Goal: Task Accomplishment & Management: Manage account settings

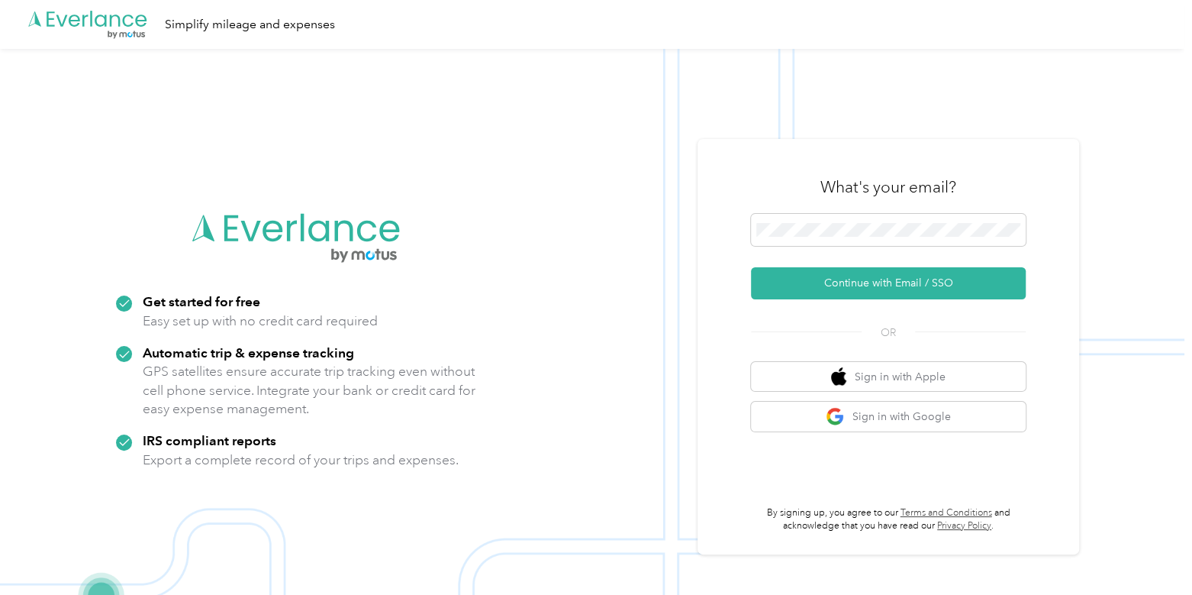
click at [817, 265] on form "Continue with Email / SSO" at bounding box center [888, 256] width 275 height 85
click at [817, 277] on button "Continue with Email / SSO" at bounding box center [888, 283] width 275 height 32
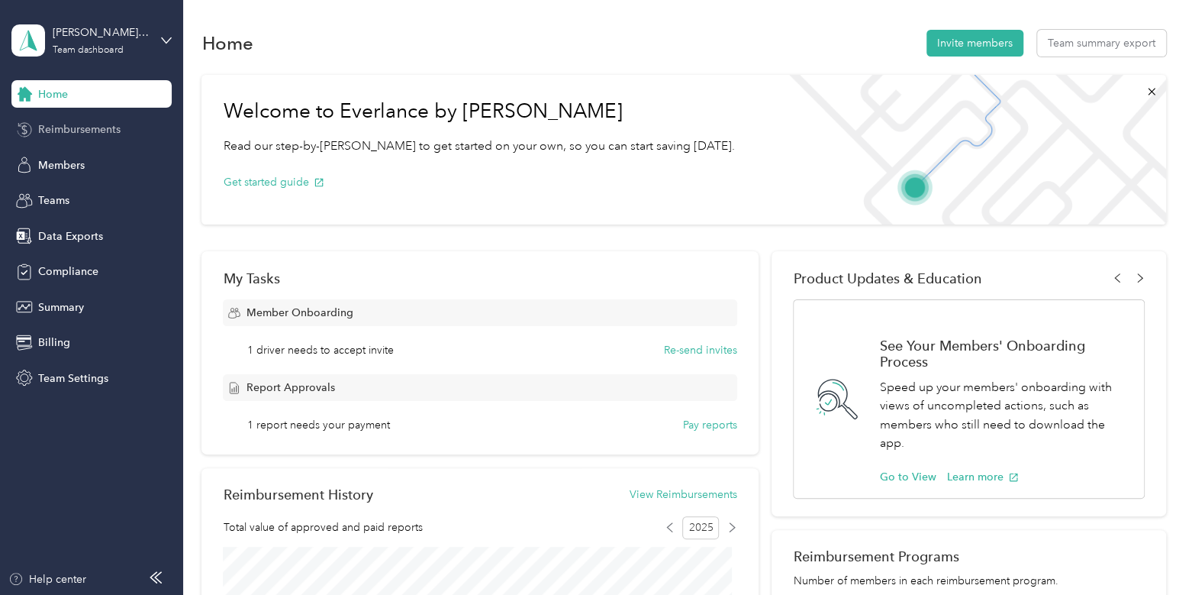
click at [79, 121] on span "Reimbursements" at bounding box center [79, 129] width 82 height 16
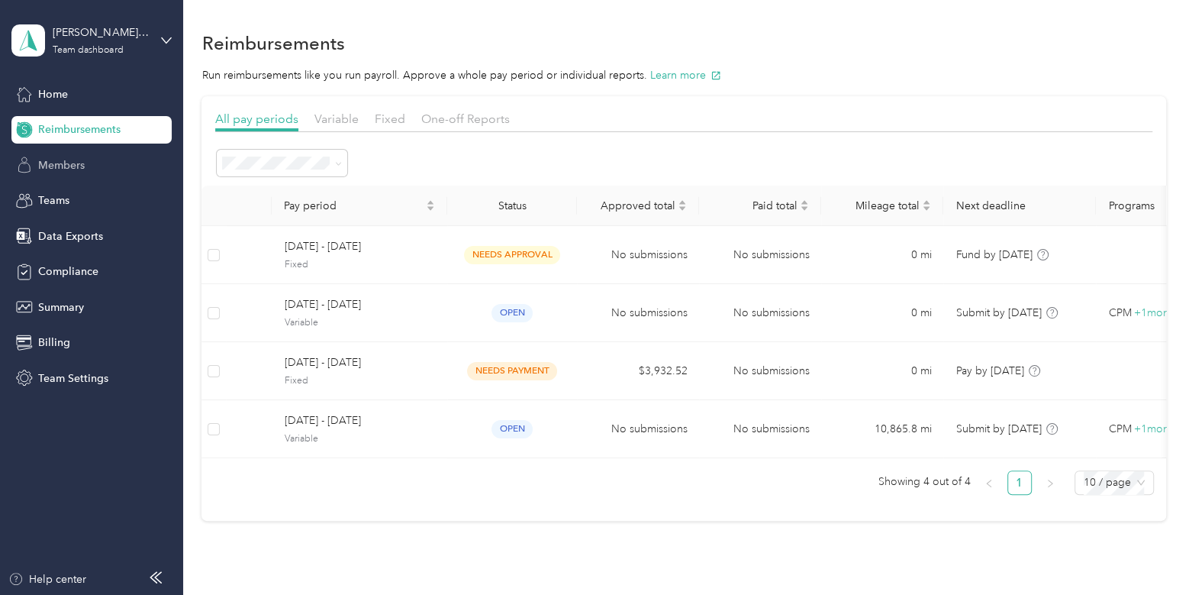
click at [89, 164] on div "Members" at bounding box center [91, 164] width 160 height 27
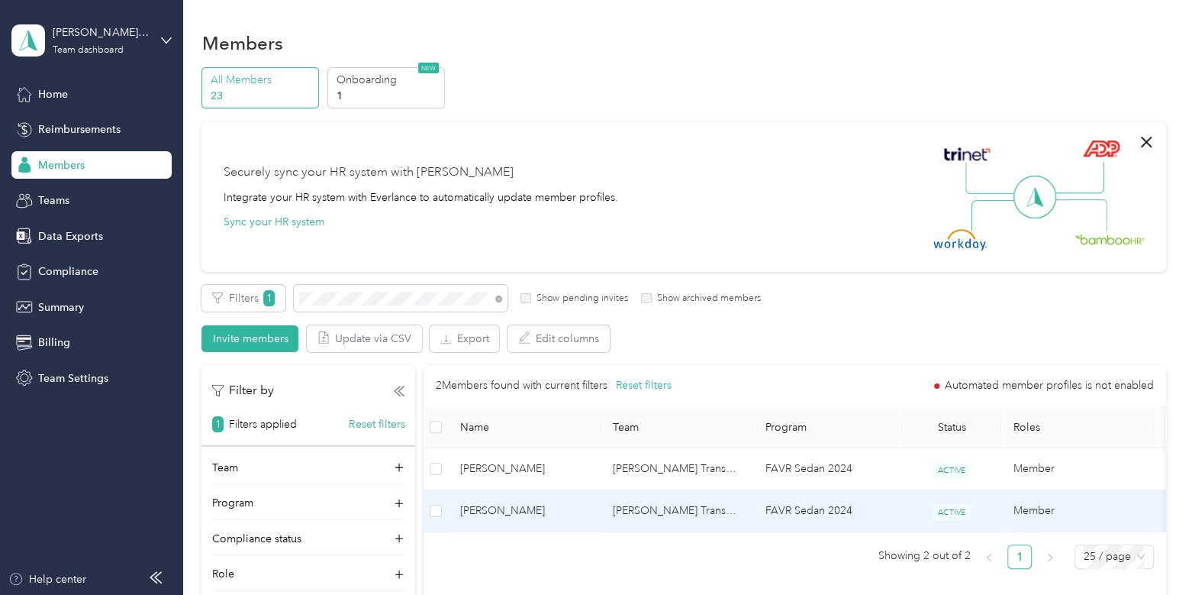
click at [568, 510] on span "[PERSON_NAME]" at bounding box center [524, 510] width 128 height 17
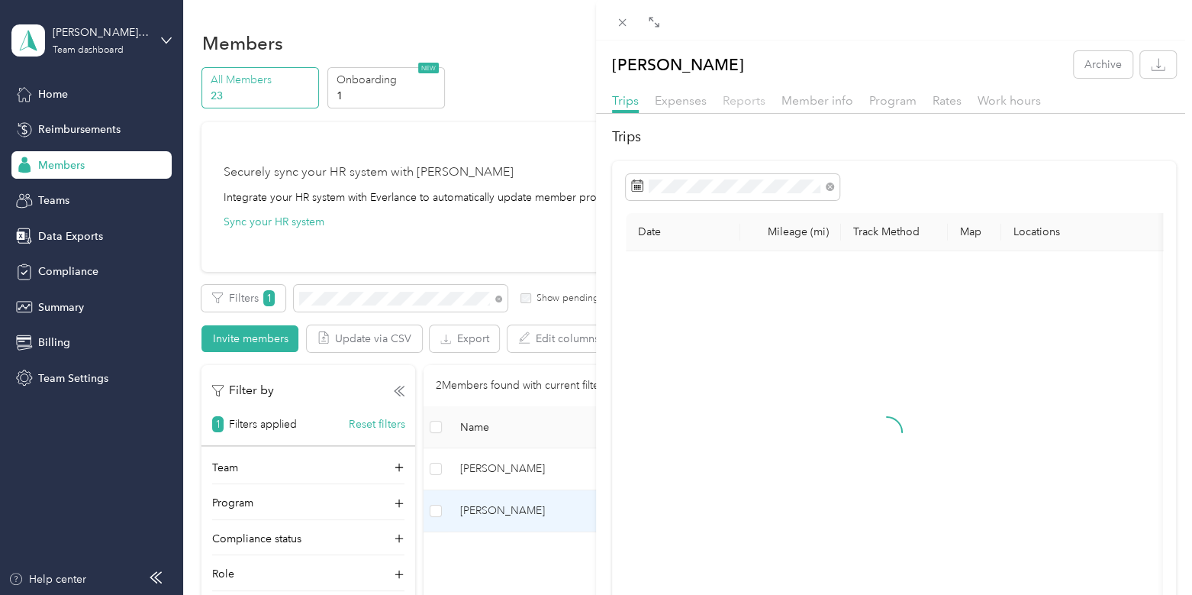
click at [752, 101] on span "Reports" at bounding box center [744, 100] width 43 height 15
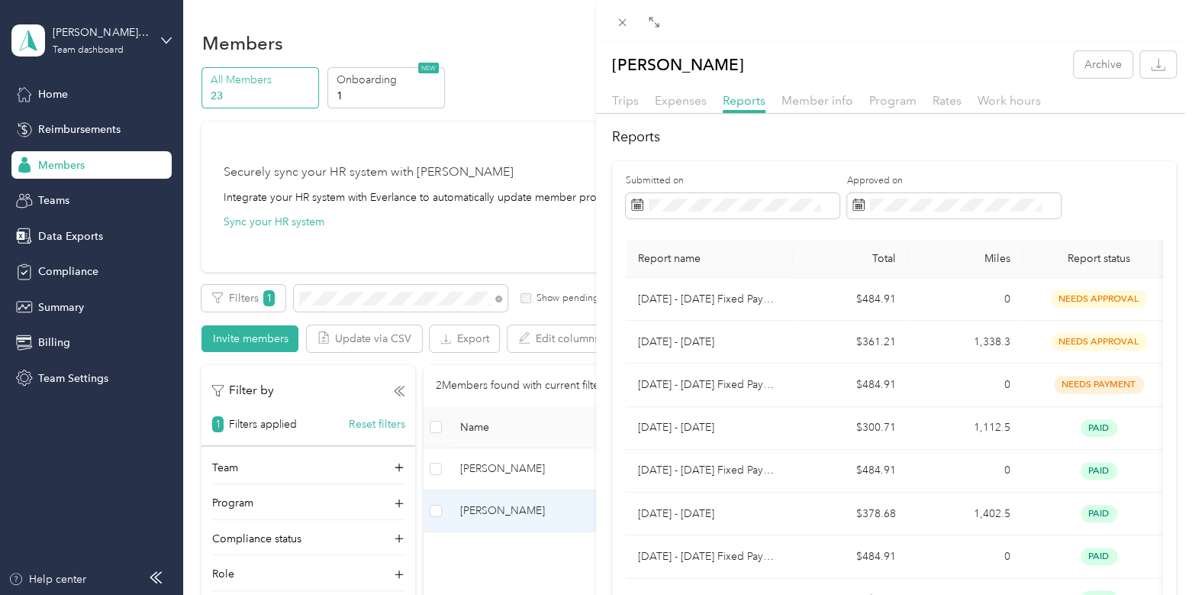
click at [126, 39] on div "[PERSON_NAME] Archive Trips Expenses Reports Member info Program Rates Work hou…" at bounding box center [596, 297] width 1192 height 595
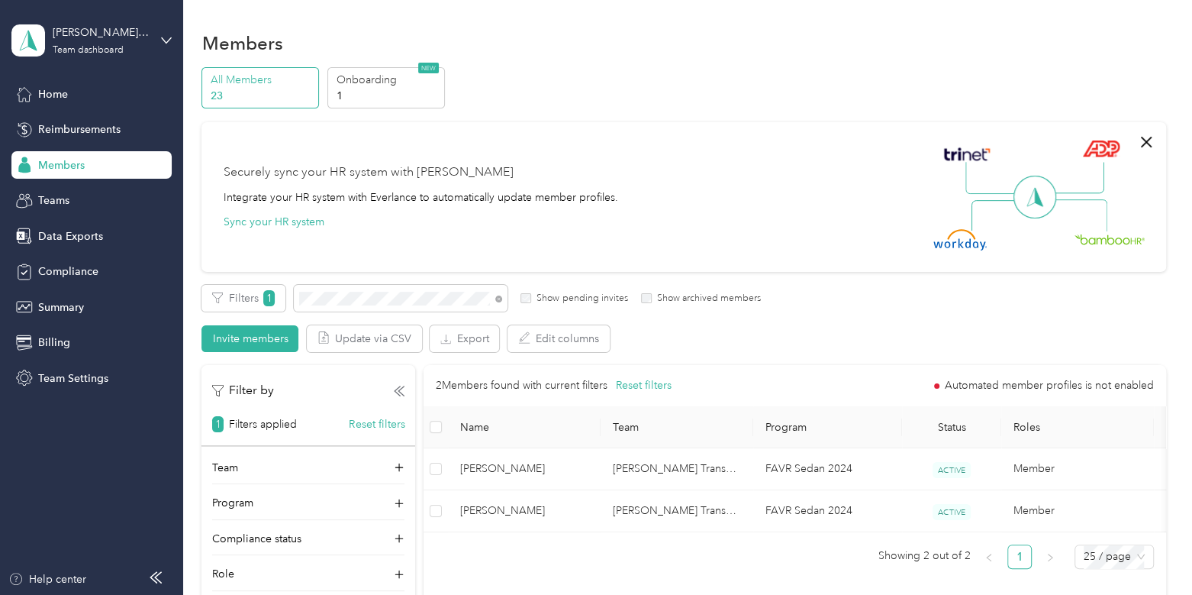
click at [98, 33] on div at bounding box center [596, 297] width 1192 height 595
click at [34, 445] on aside "[PERSON_NAME] Transport Team dashboard Home Reimbursements Members Teams Data E…" at bounding box center [91, 297] width 183 height 595
click at [85, 41] on div "[PERSON_NAME] Transport Team dashboard" at bounding box center [100, 39] width 95 height 31
click at [92, 192] on div "Log out" at bounding box center [215, 195] width 386 height 27
